Goal: Task Accomplishment & Management: Manage account settings

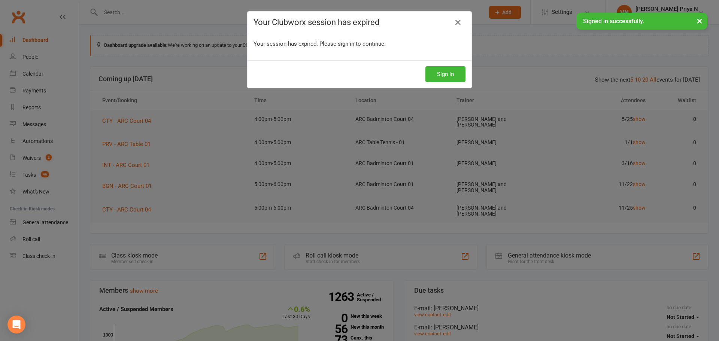
click at [212, 169] on div "Your Clubworx session has expired Your session has expired. Please sign in to c…" at bounding box center [359, 170] width 719 height 341
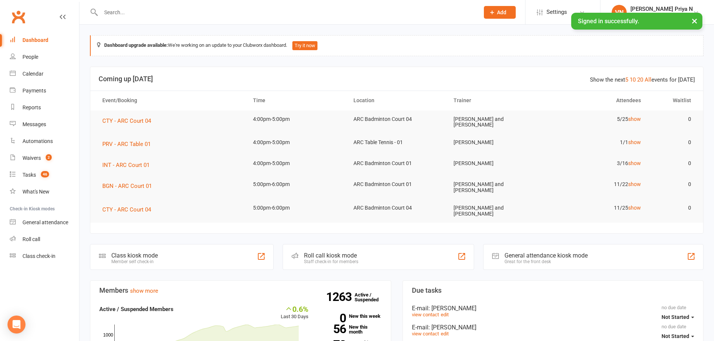
click at [168, 14] on input "text" at bounding box center [286, 12] width 375 height 10
paste input "[PERSON_NAME]"
type input "[PERSON_NAME]"
click at [139, 13] on input "text" at bounding box center [287, 12] width 377 height 10
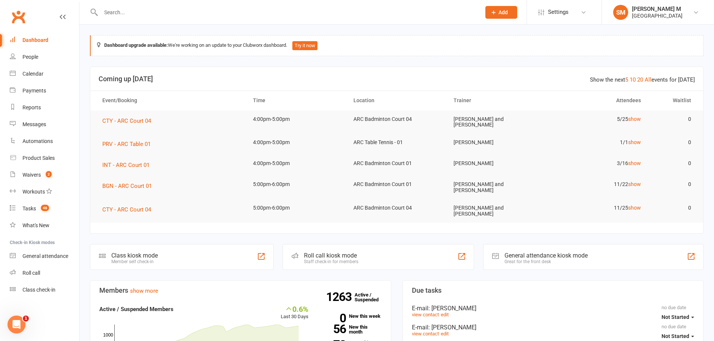
click at [139, 13] on input "text" at bounding box center [287, 12] width 377 height 10
click at [186, 12] on input "text" at bounding box center [287, 12] width 377 height 10
paste input "[PERSON_NAME]"
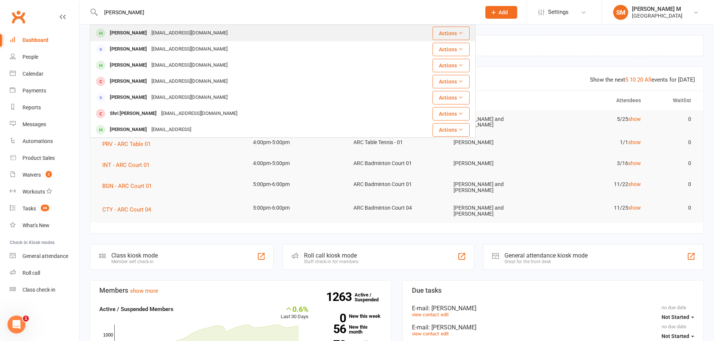
type input "[PERSON_NAME]"
click at [169, 36] on div "kishore.balantrapu@gmail.com" at bounding box center [189, 33] width 81 height 11
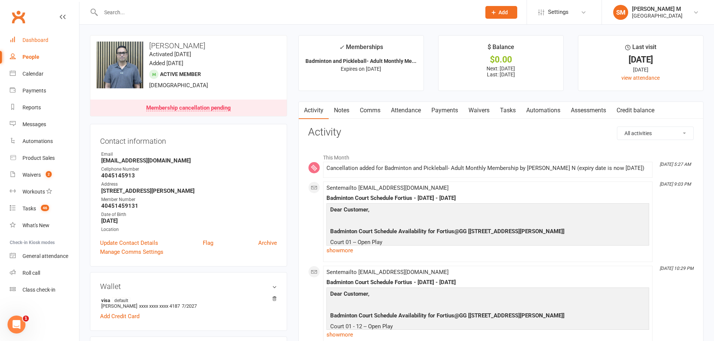
click at [16, 41] on link "Dashboard" at bounding box center [44, 40] width 69 height 17
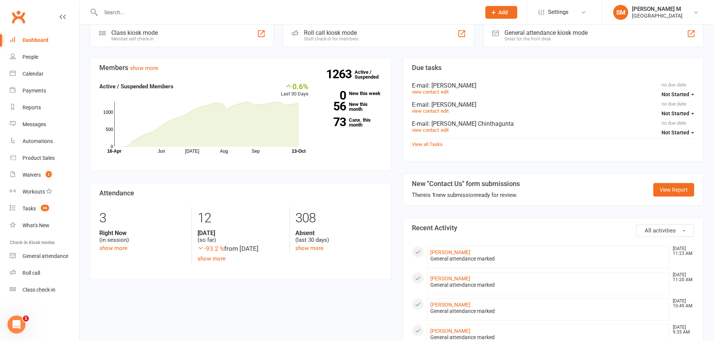
scroll to position [300, 0]
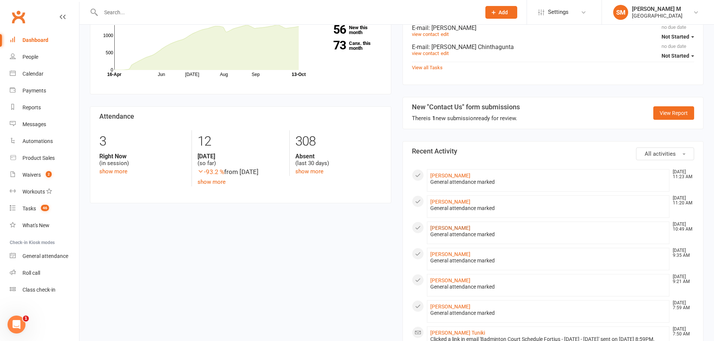
click at [452, 227] on link "[PERSON_NAME]" at bounding box center [450, 228] width 40 height 6
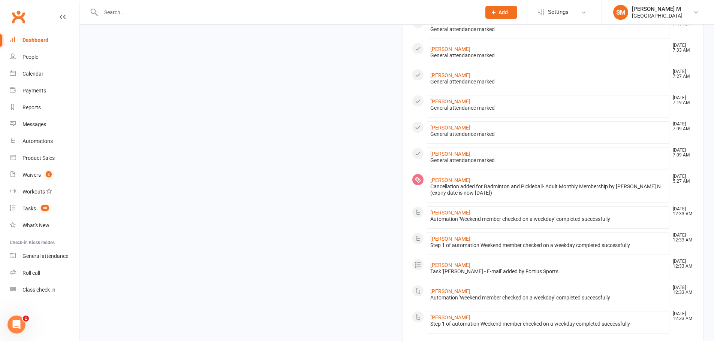
scroll to position [656, 0]
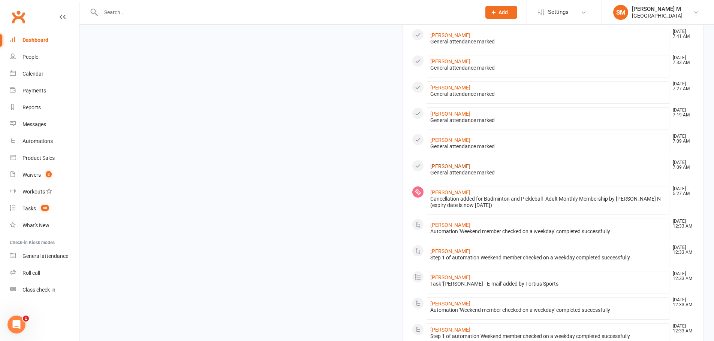
click at [450, 169] on link "[PERSON_NAME]" at bounding box center [450, 166] width 40 height 6
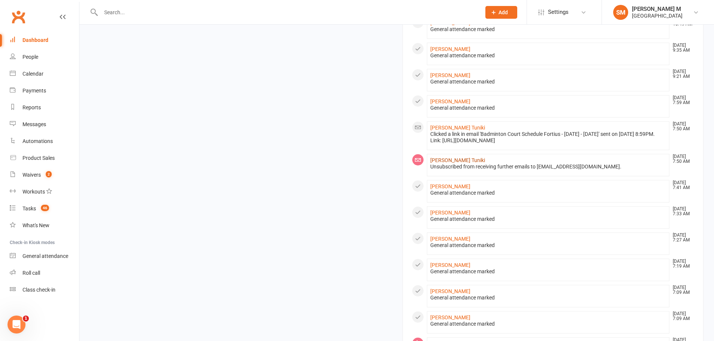
scroll to position [562, 0]
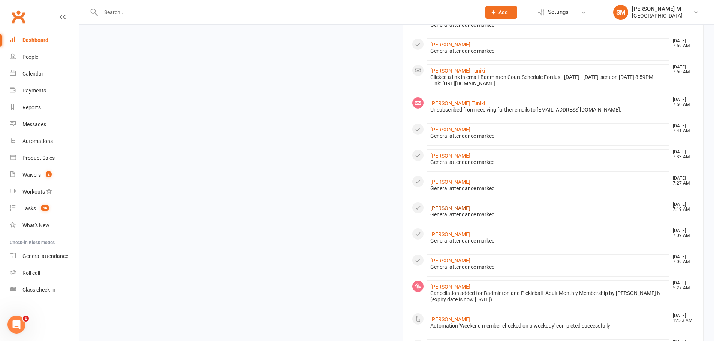
click at [441, 211] on link "[PERSON_NAME]" at bounding box center [450, 208] width 40 height 6
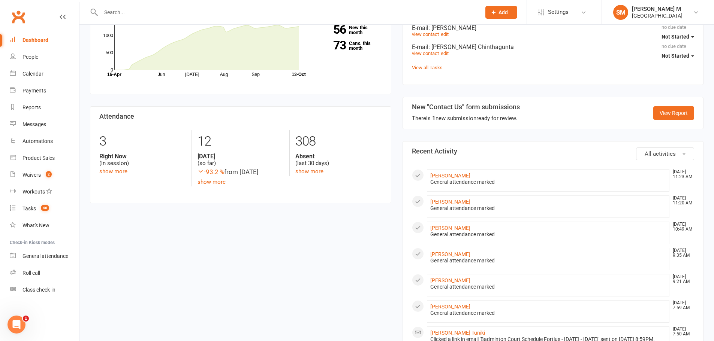
scroll to position [450, 0]
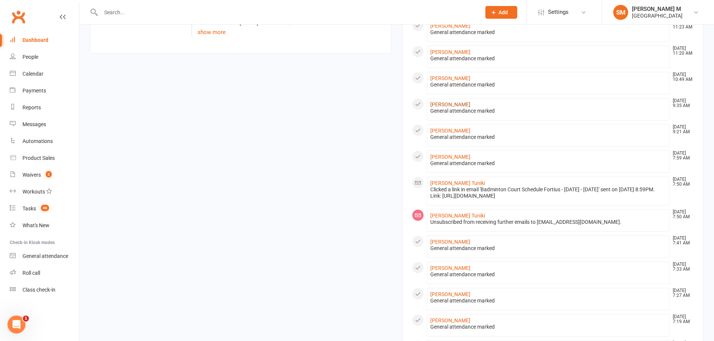
click at [444, 103] on link "[PERSON_NAME]" at bounding box center [450, 105] width 40 height 6
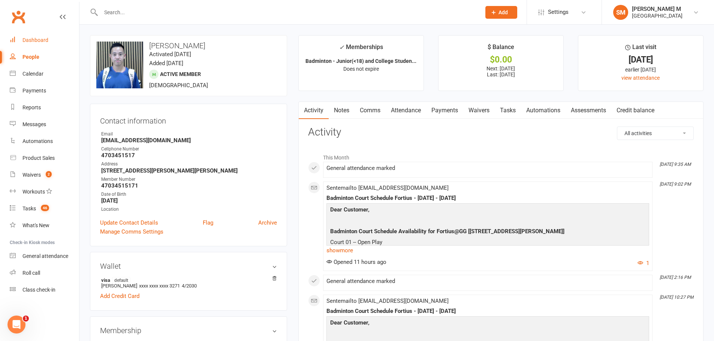
click at [33, 40] on div "Dashboard" at bounding box center [35, 40] width 26 height 6
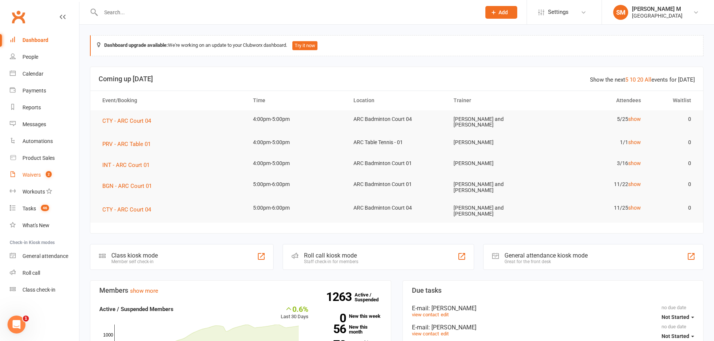
click at [43, 181] on link "Waivers 2" at bounding box center [44, 175] width 69 height 17
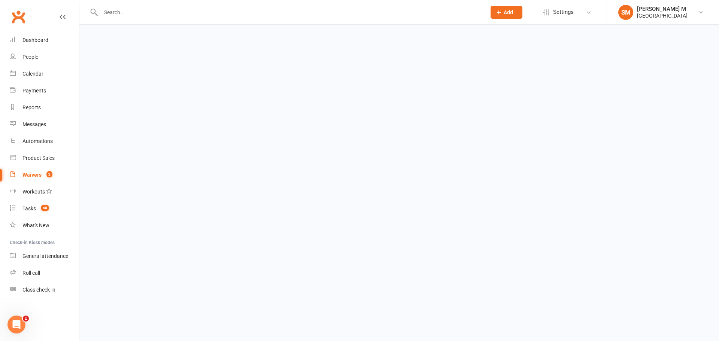
select select "50"
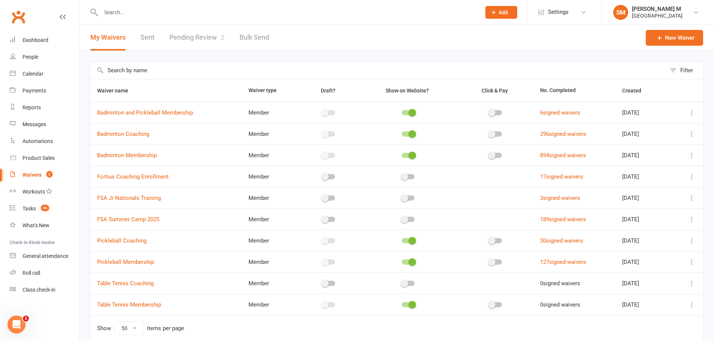
click at [208, 40] on link "Pending Review 2" at bounding box center [196, 38] width 55 height 26
select select "100"
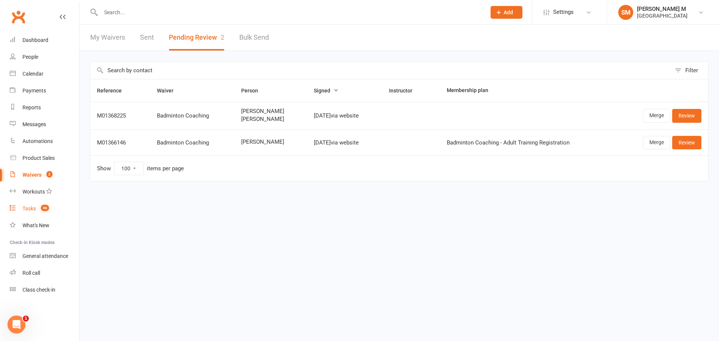
click at [32, 206] on div "Tasks" at bounding box center [28, 209] width 13 height 6
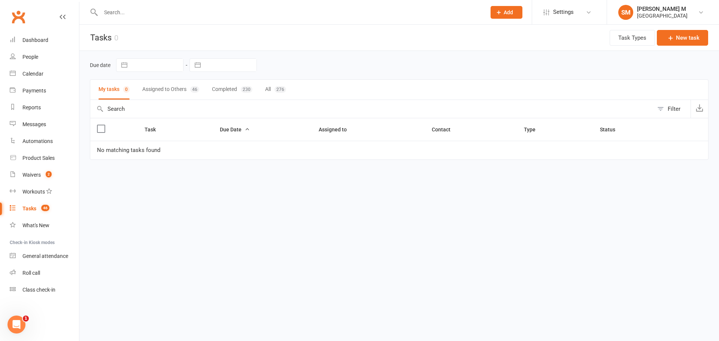
click at [153, 93] on button "Assigned to Others 46" at bounding box center [170, 90] width 57 height 20
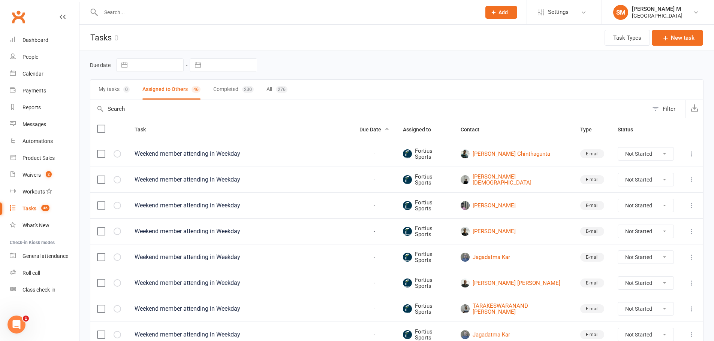
click at [100, 127] on label at bounding box center [100, 128] width 7 height 7
click at [100, 125] on input "checkbox" at bounding box center [100, 125] width 7 height 0
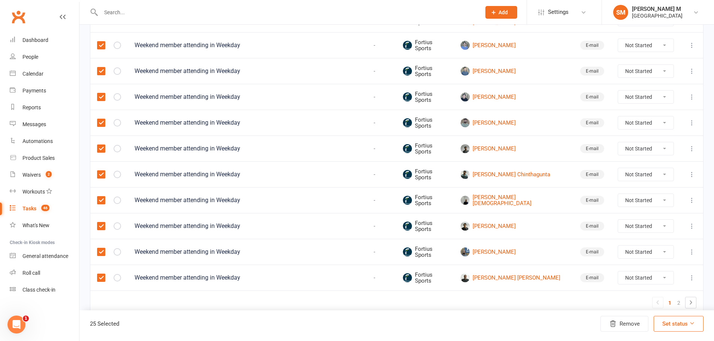
scroll to position [502, 0]
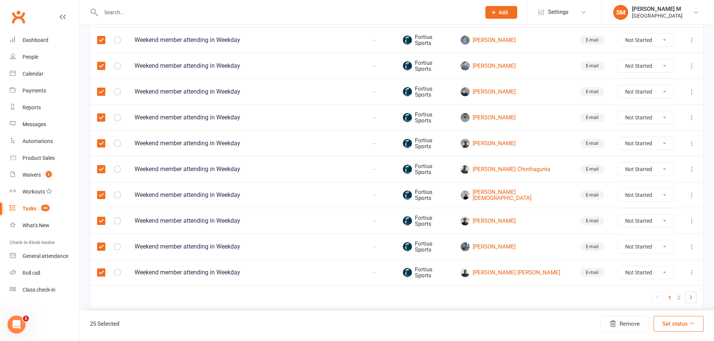
click at [676, 322] on button "Set status" at bounding box center [678, 324] width 50 height 16
click at [670, 300] on link "Complete" at bounding box center [660, 304] width 74 height 15
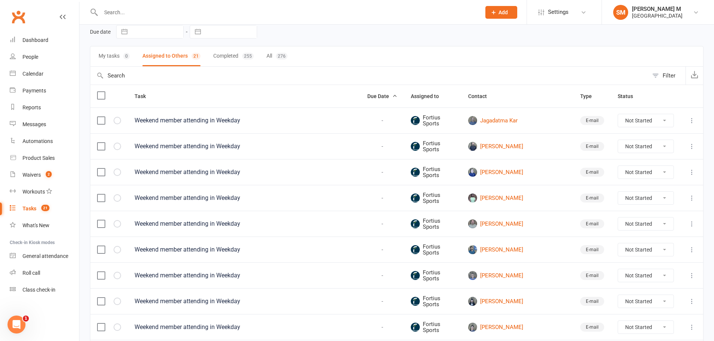
scroll to position [0, 0]
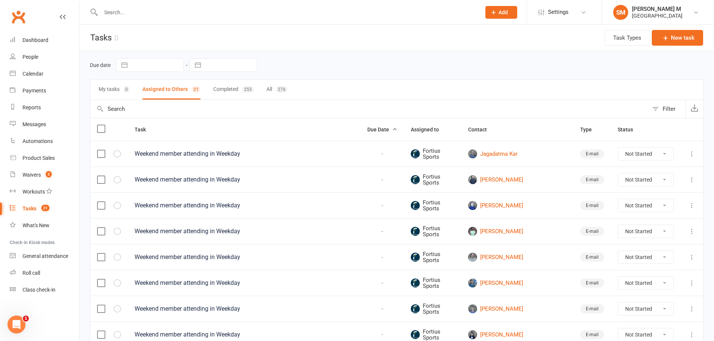
click at [102, 129] on label at bounding box center [100, 128] width 7 height 7
click at [102, 125] on input "checkbox" at bounding box center [100, 125] width 7 height 0
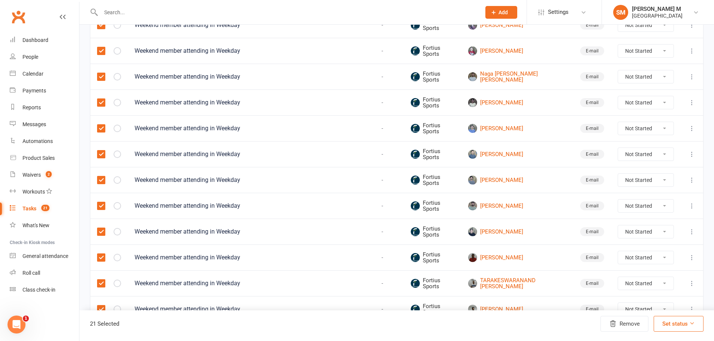
scroll to position [374, 0]
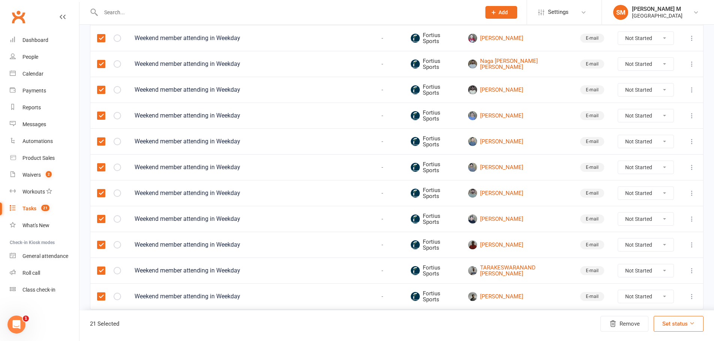
click at [669, 322] on button "Set status" at bounding box center [678, 324] width 50 height 16
click at [647, 305] on link "Complete" at bounding box center [660, 304] width 74 height 15
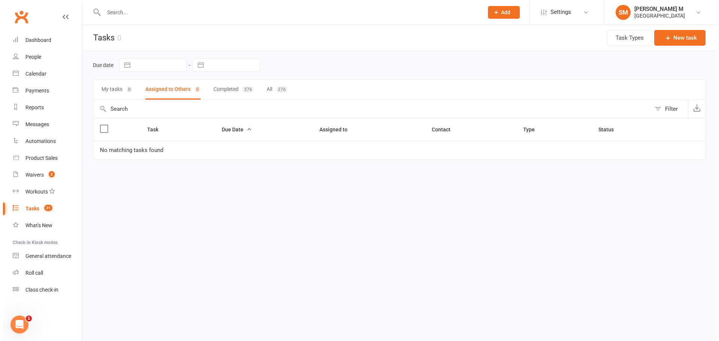
scroll to position [0, 0]
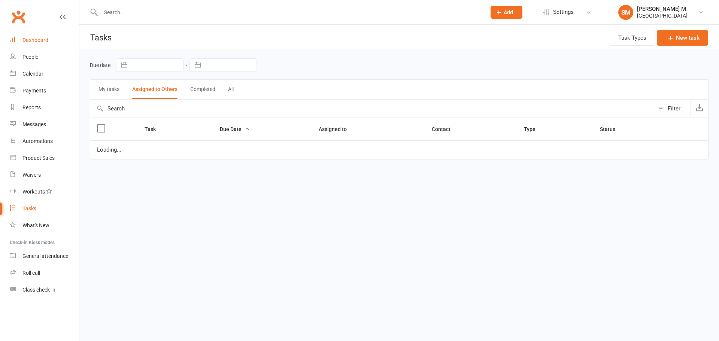
click at [22, 42] on link "Dashboard" at bounding box center [44, 40] width 69 height 17
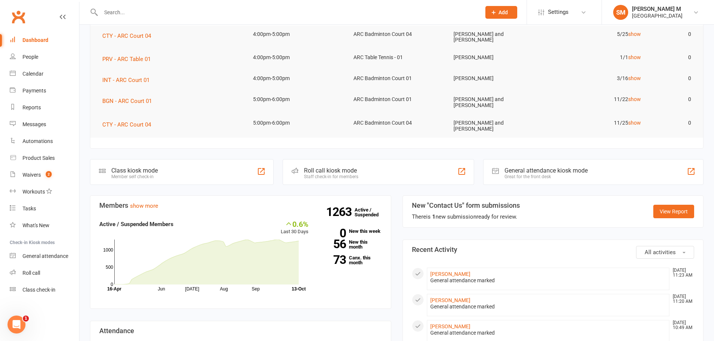
scroll to position [75, 0]
